Goal: Information Seeking & Learning: Learn about a topic

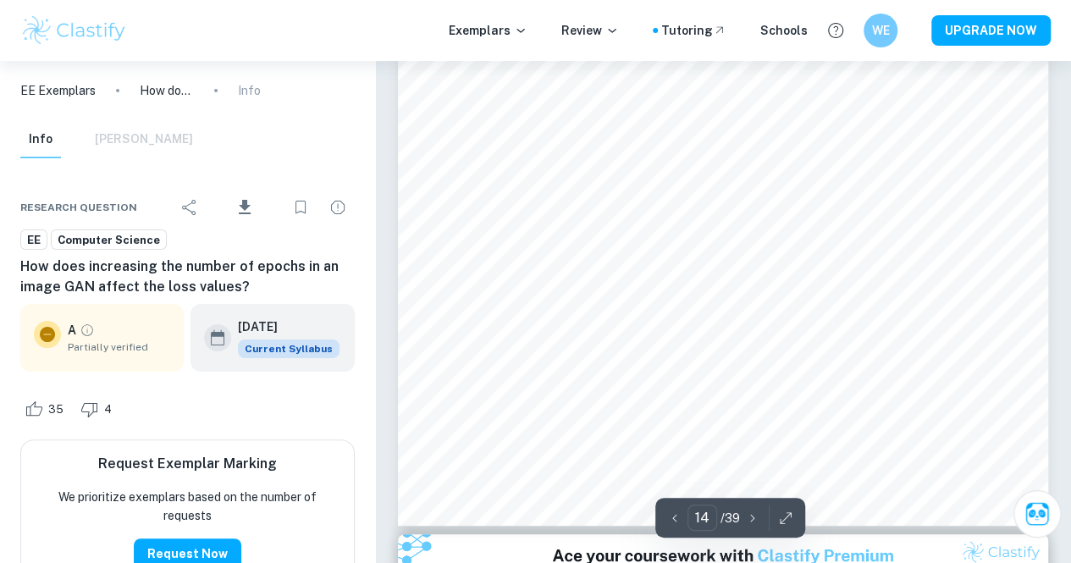
scroll to position [12852, 0]
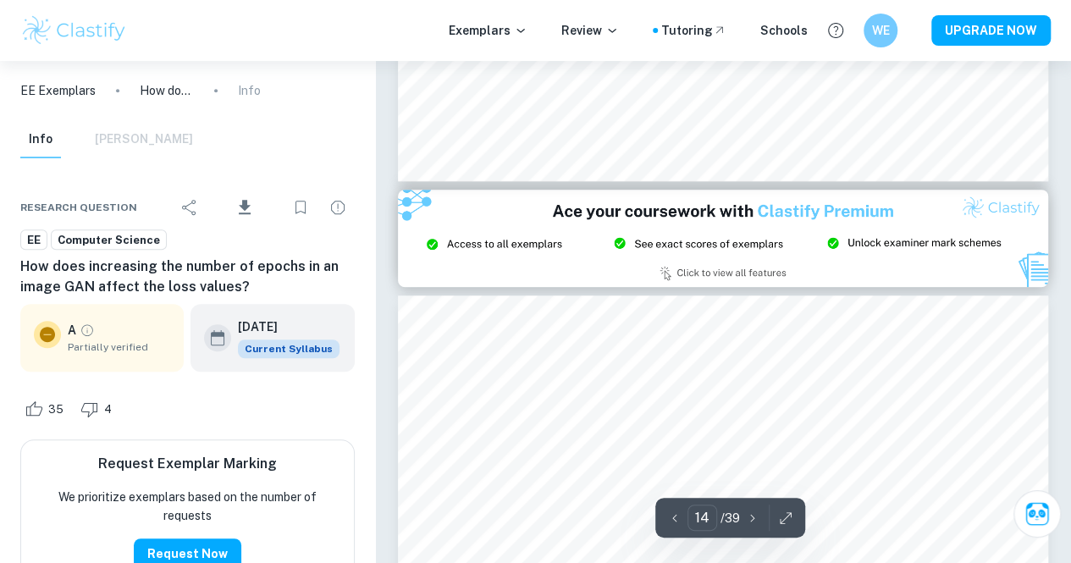
type input "15"
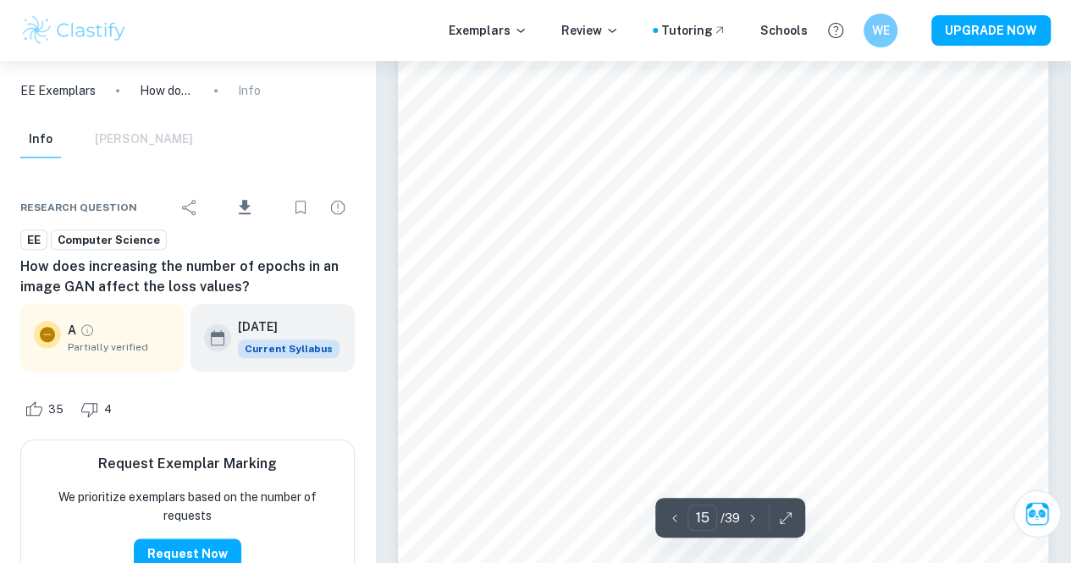
scroll to position [13602, 0]
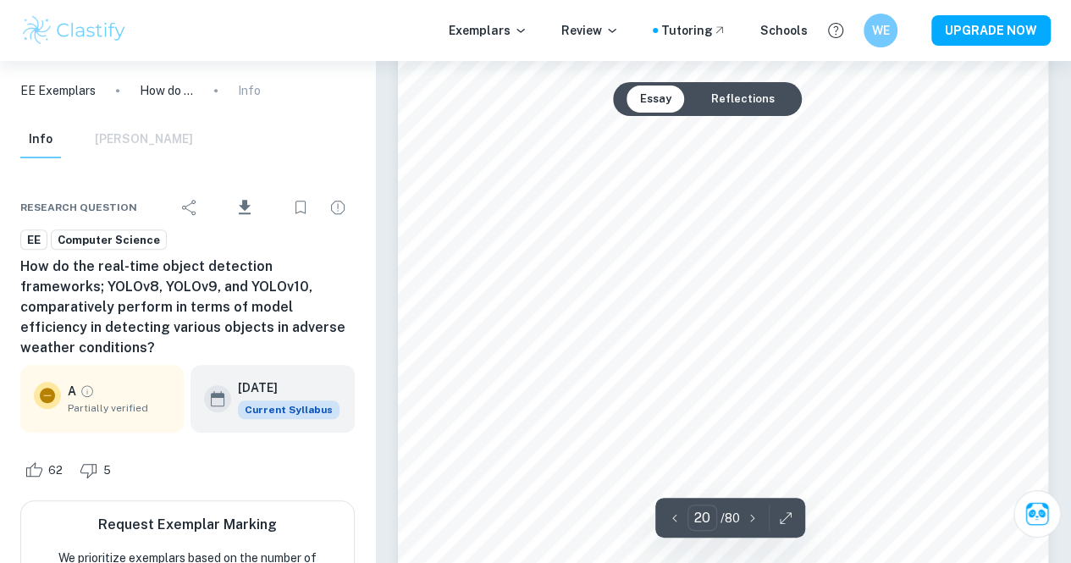
scroll to position [16625, 0]
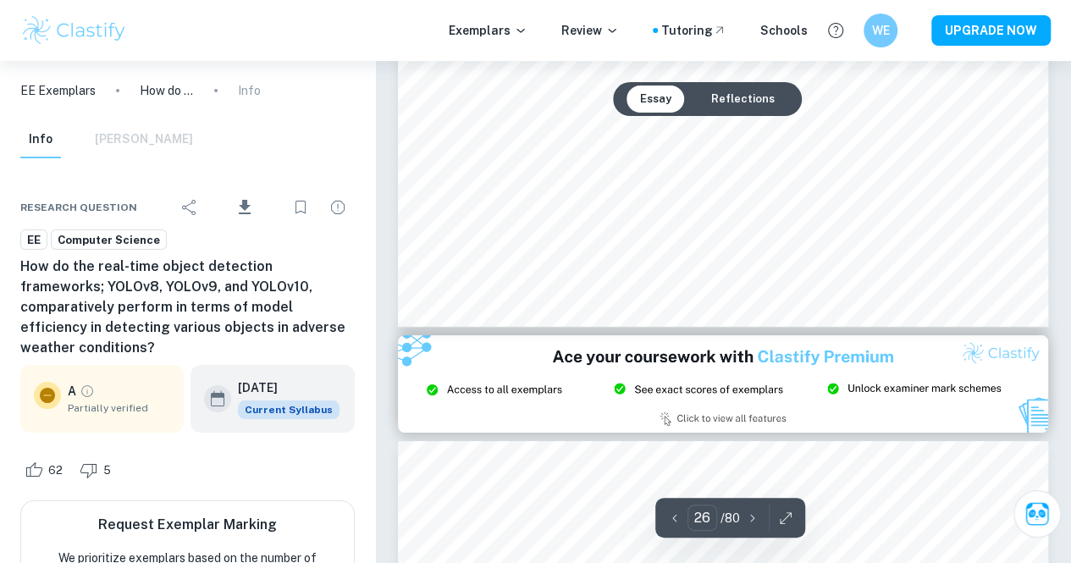
type input "27"
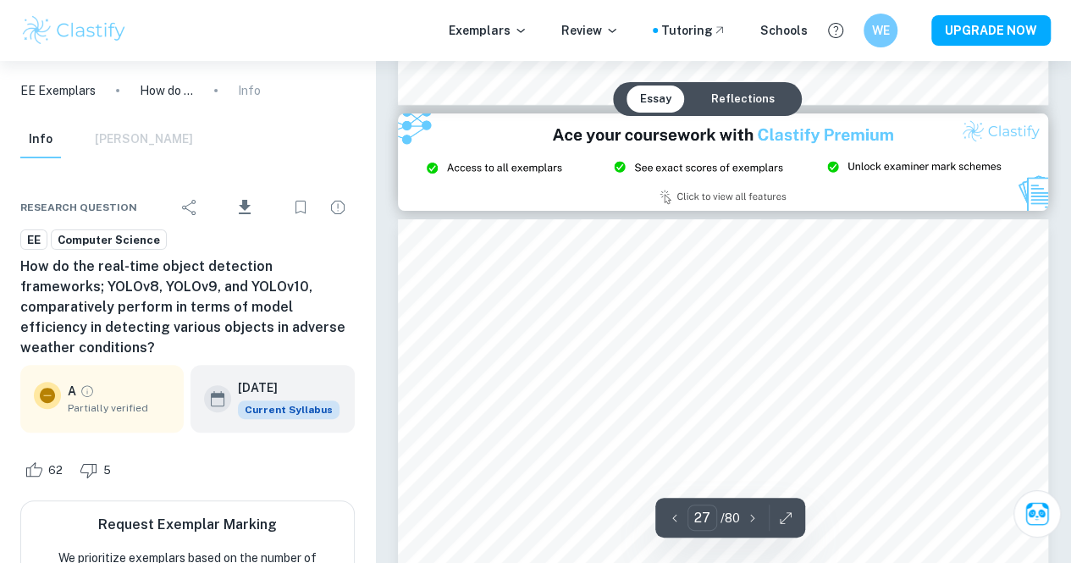
scroll to position [22572, 0]
